Goal: Transaction & Acquisition: Book appointment/travel/reservation

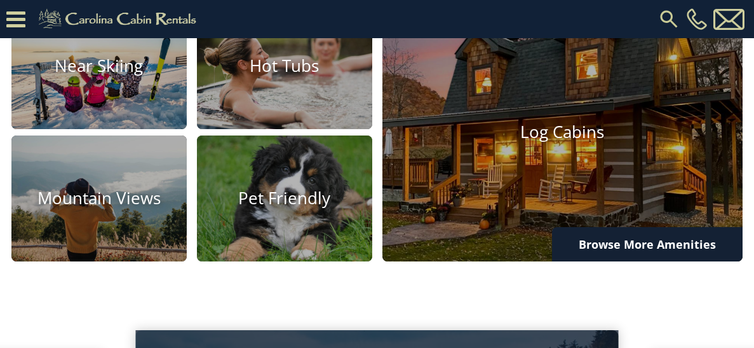
scroll to position [825, 0]
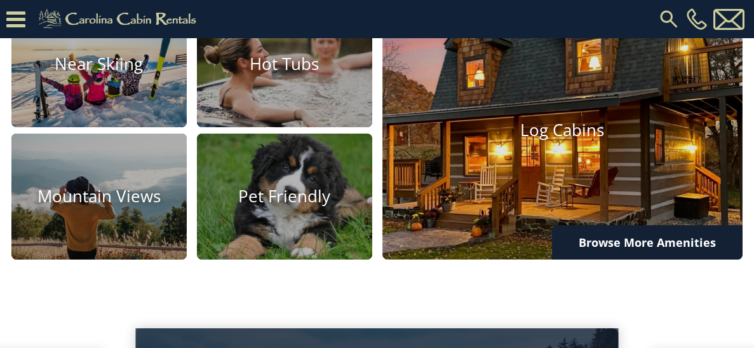
click at [438, 194] on img at bounding box center [562, 131] width 397 height 284
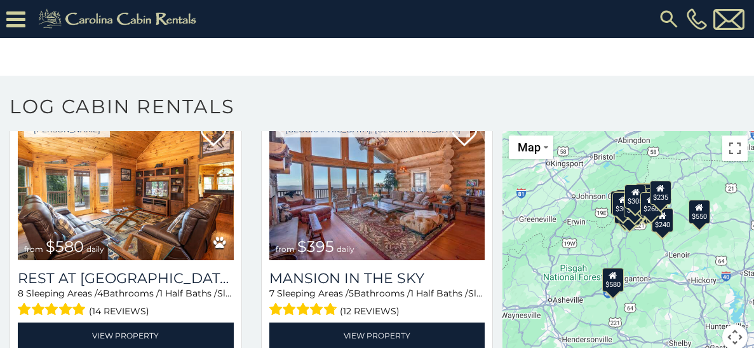
scroll to position [79, 0]
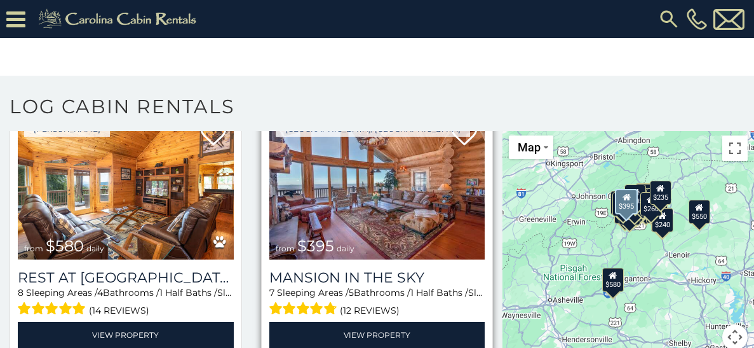
click at [419, 180] on img at bounding box center [377, 186] width 216 height 145
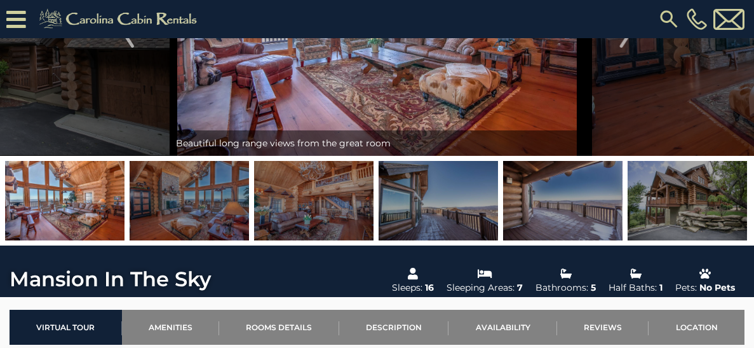
click at [663, 182] on img at bounding box center [687, 200] width 119 height 79
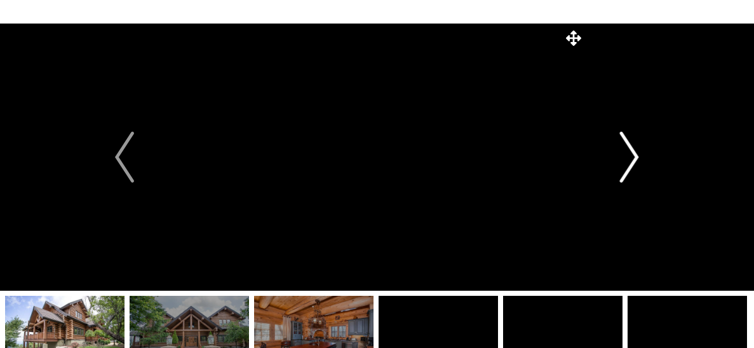
scroll to position [53, 0]
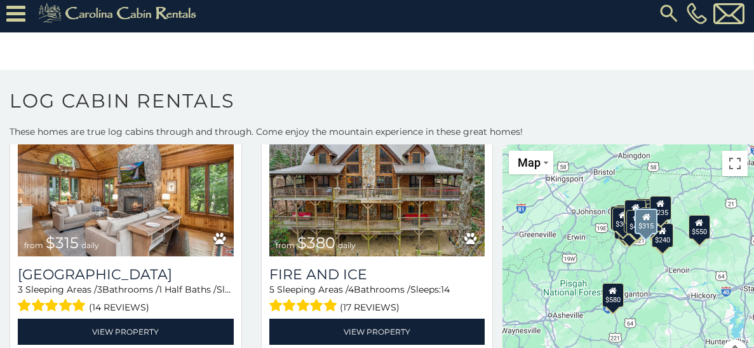
scroll to position [893, 0]
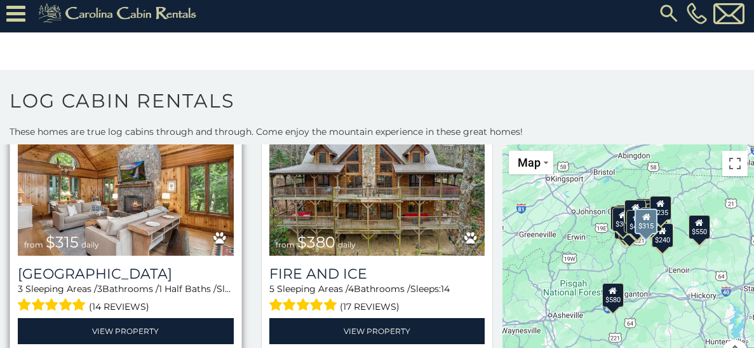
click at [183, 229] on img at bounding box center [126, 183] width 216 height 145
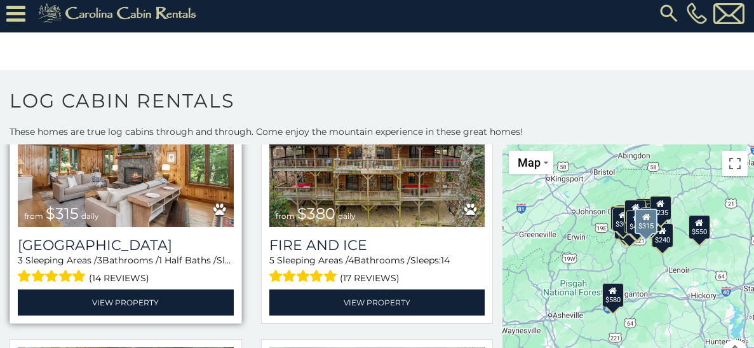
scroll to position [923, 0]
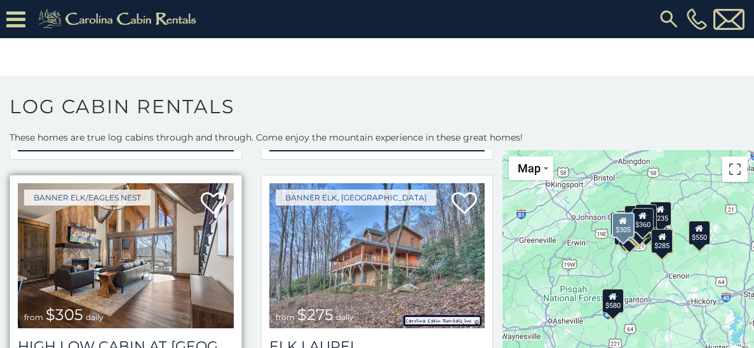
scroll to position [2686, 0]
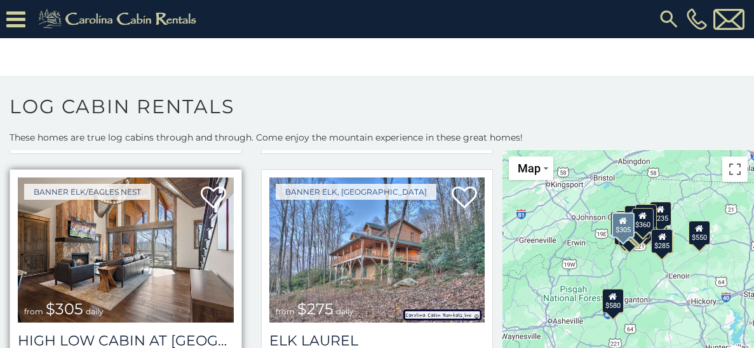
click at [95, 296] on span "from $305 daily" at bounding box center [64, 308] width 92 height 25
